Goal: Information Seeking & Learning: Learn about a topic

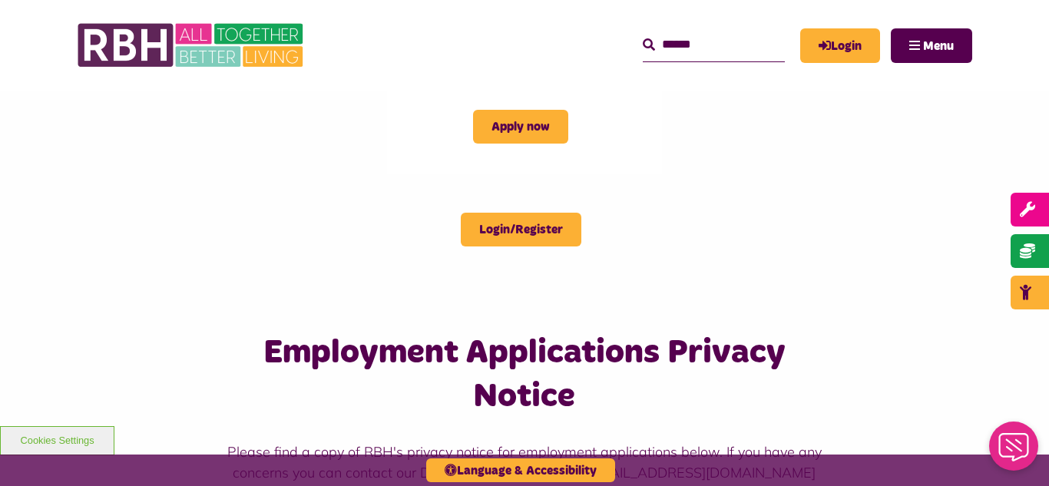
scroll to position [830, 0]
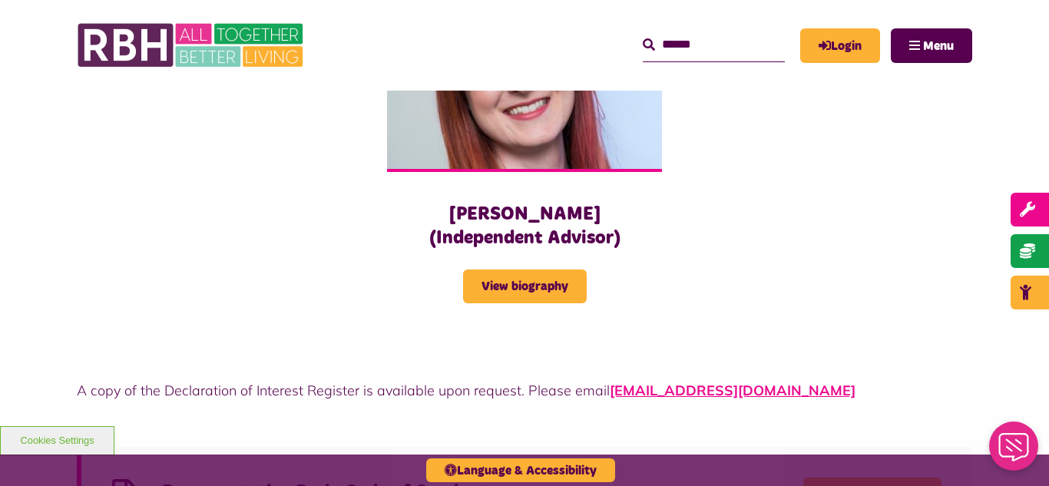
scroll to position [3943, 0]
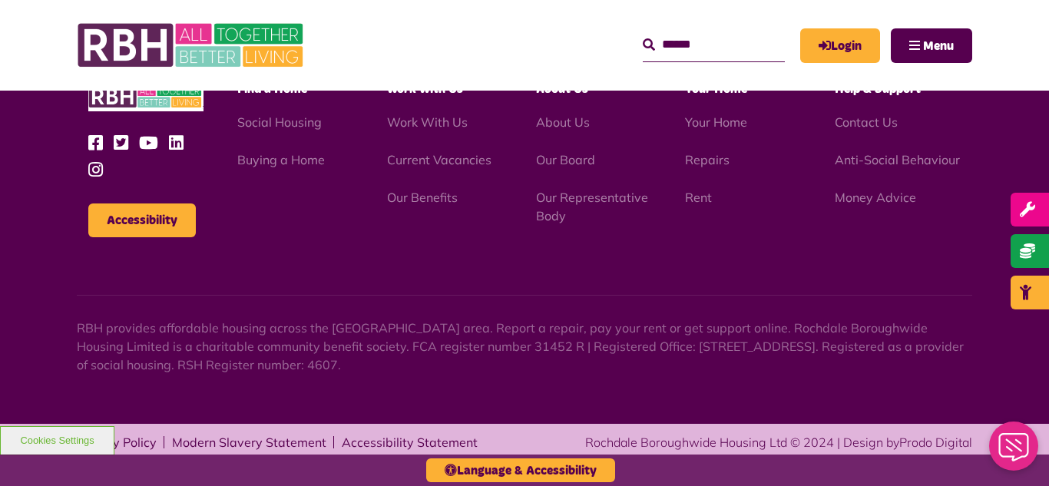
scroll to position [1805, 0]
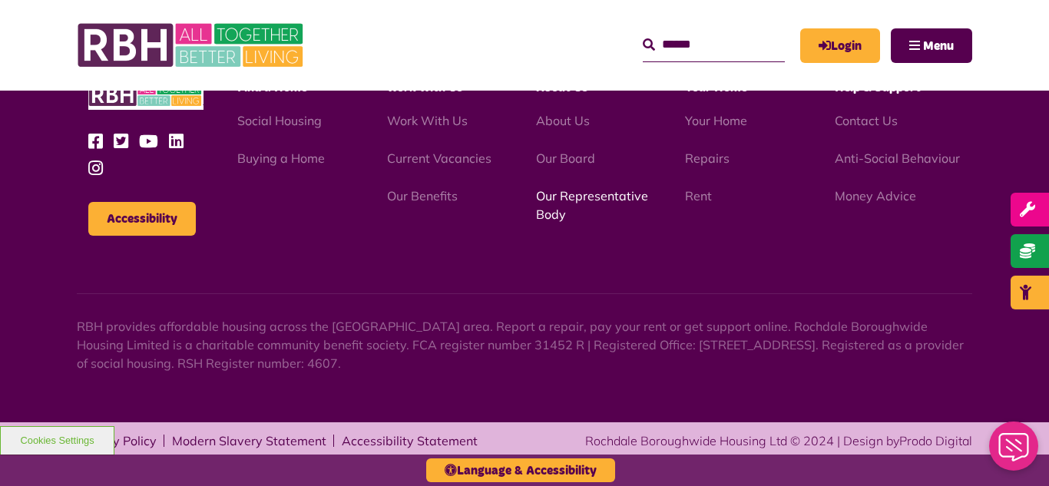
click at [568, 199] on link "Our Representative Body" at bounding box center [592, 205] width 112 height 34
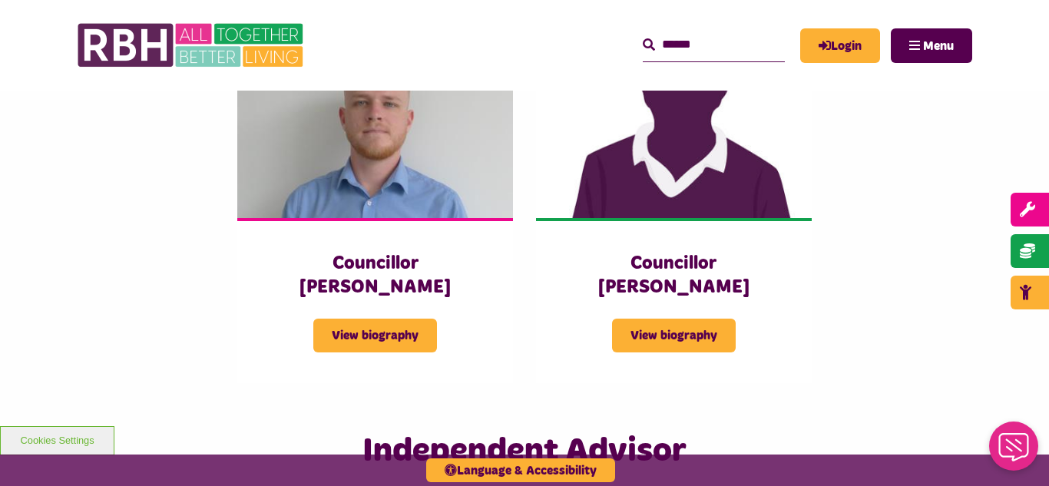
scroll to position [3441, 0]
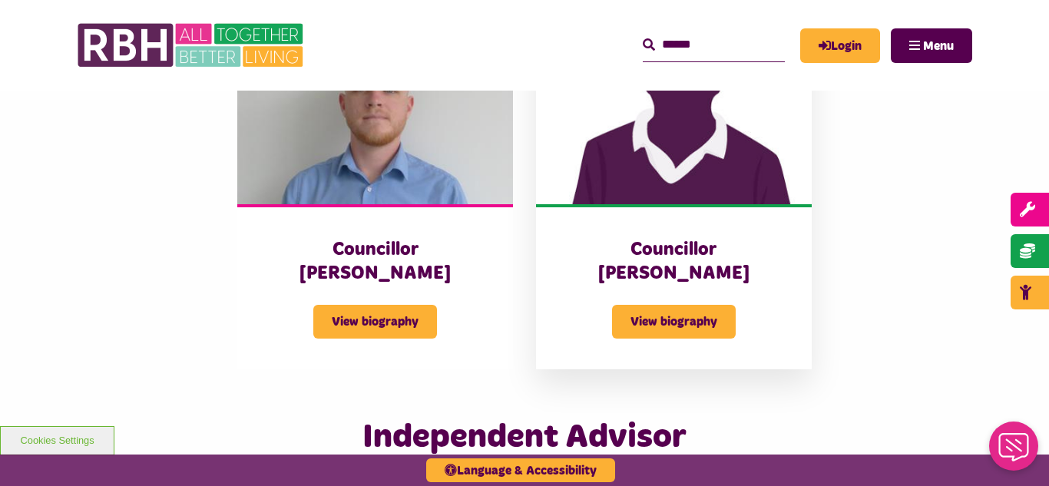
click at [665, 112] on img at bounding box center [674, 118] width 276 height 172
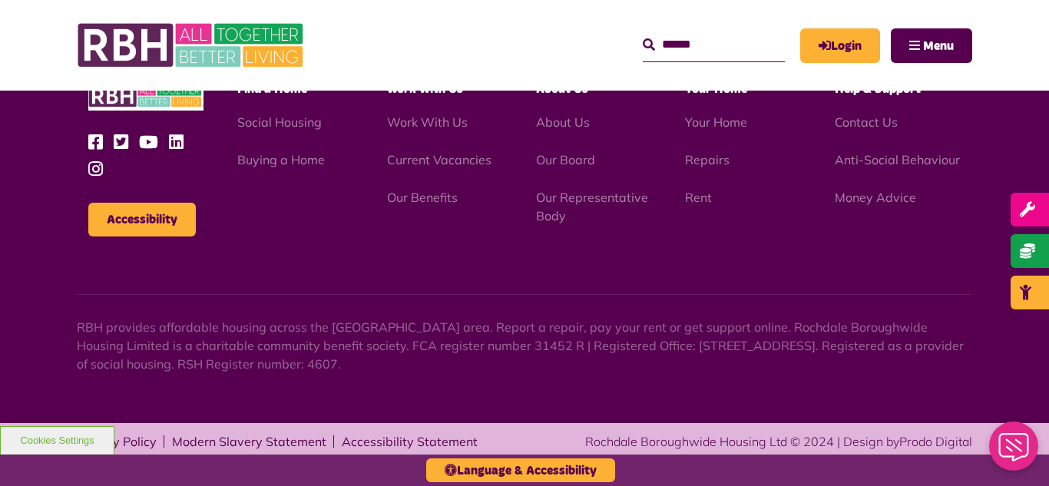
scroll to position [1609, 0]
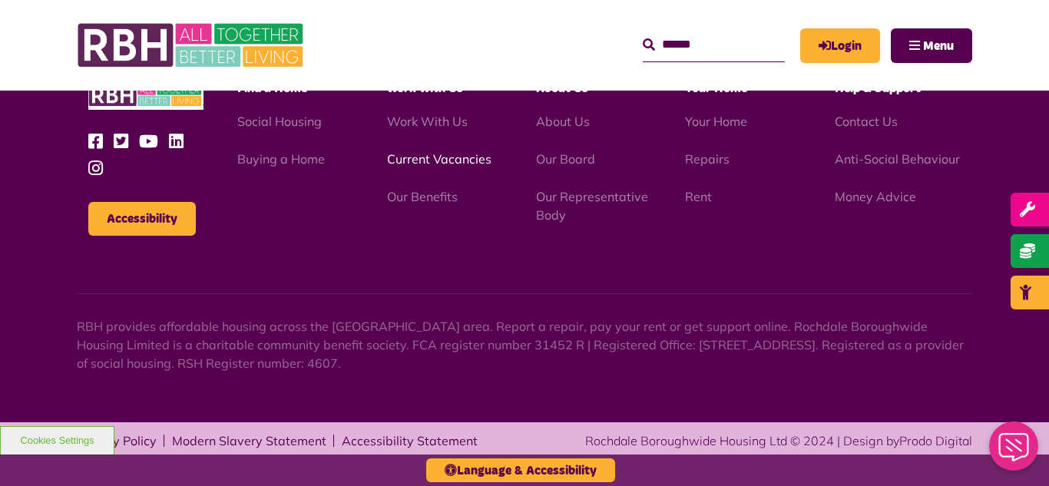
click at [430, 155] on link "Current Vacancies" at bounding box center [439, 158] width 104 height 15
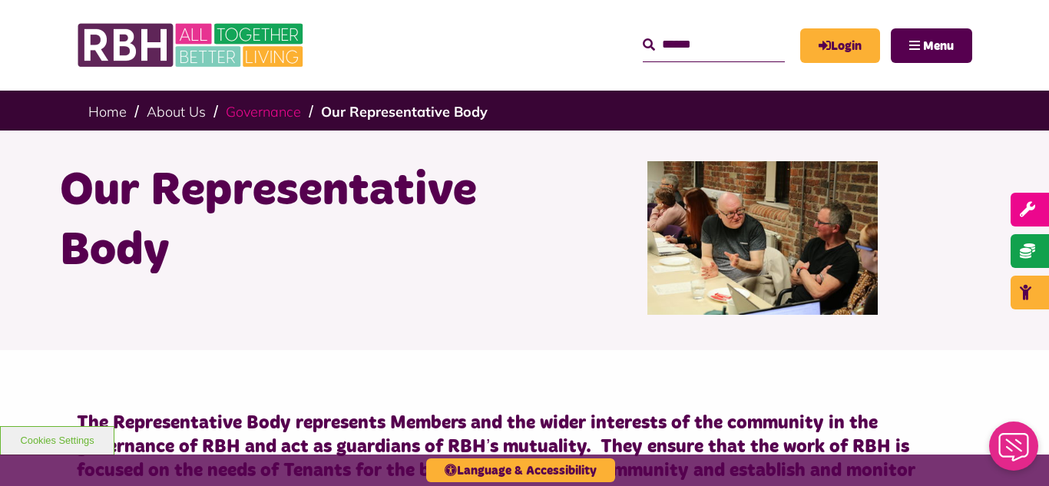
click at [260, 115] on link "Governance" at bounding box center [263, 112] width 75 height 18
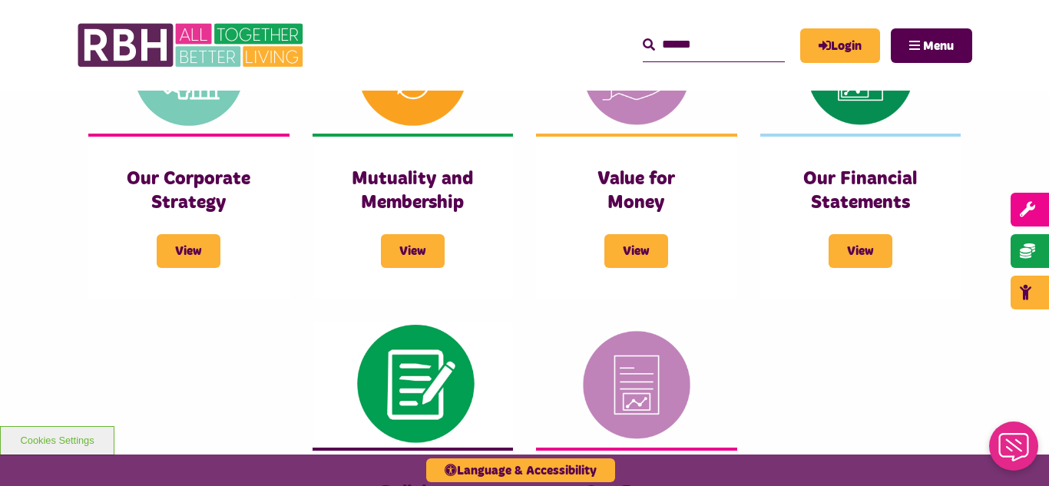
scroll to position [707, 0]
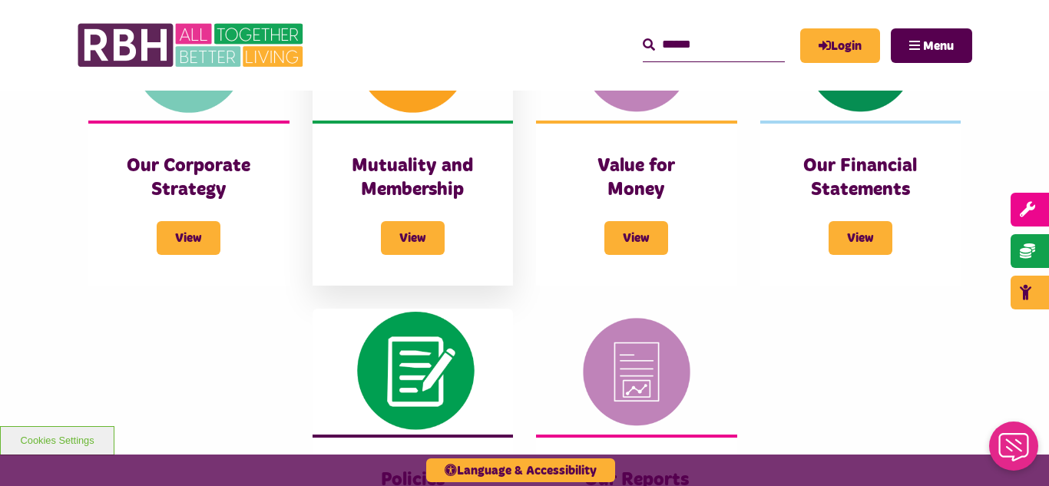
click at [407, 167] on h3 "Mutuality and Membership" at bounding box center [413, 178] width 140 height 48
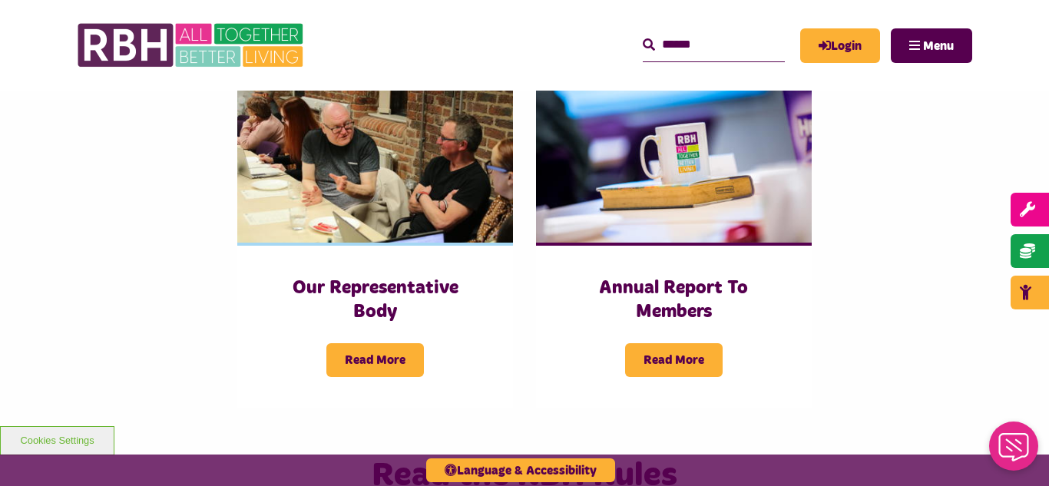
scroll to position [891, 0]
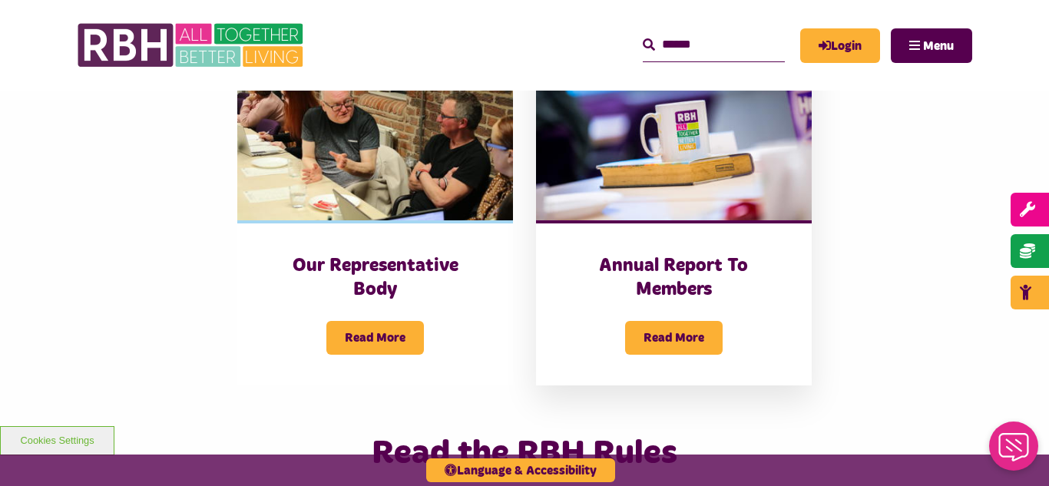
click at [660, 260] on h3 "Annual Report To Members" at bounding box center [674, 278] width 214 height 48
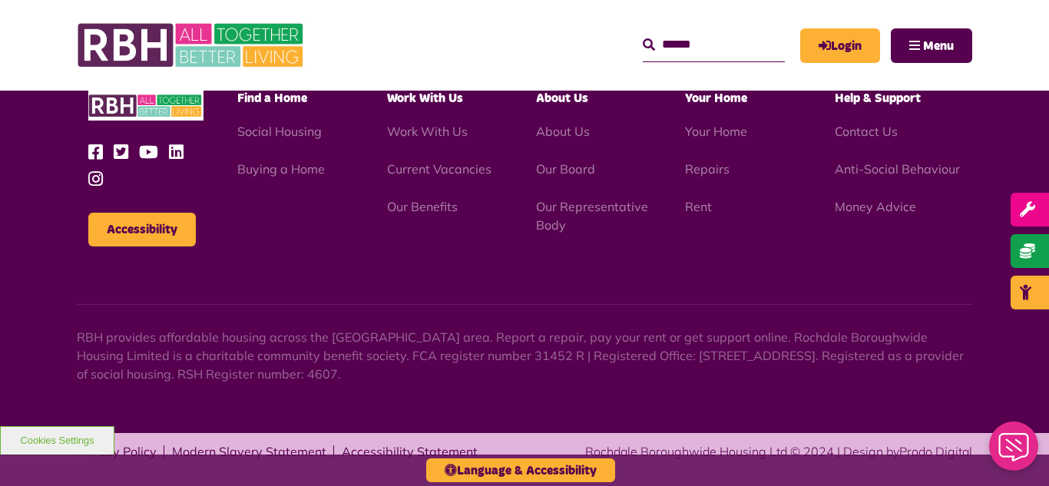
scroll to position [1805, 0]
